Goal: Transaction & Acquisition: Purchase product/service

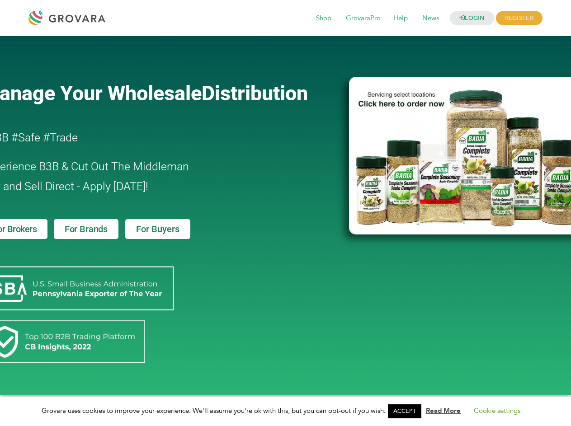
click at [407, 411] on link "ACCEPT" at bounding box center [404, 412] width 33 height 14
